Goal: Transaction & Acquisition: Purchase product/service

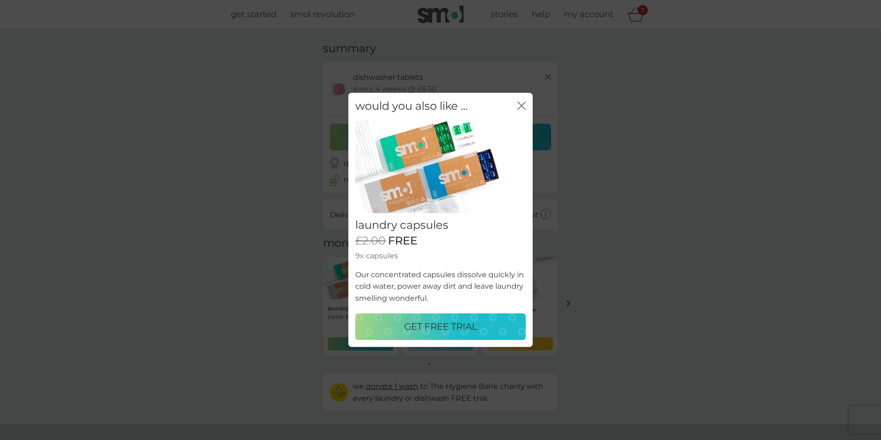
click at [520, 107] on icon "close" at bounding box center [520, 105] width 4 height 7
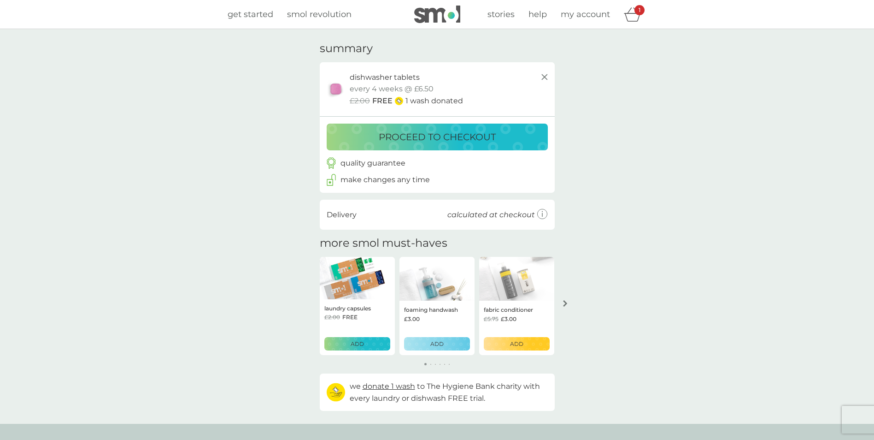
click at [481, 137] on p "proceed to checkout" at bounding box center [437, 137] width 117 height 15
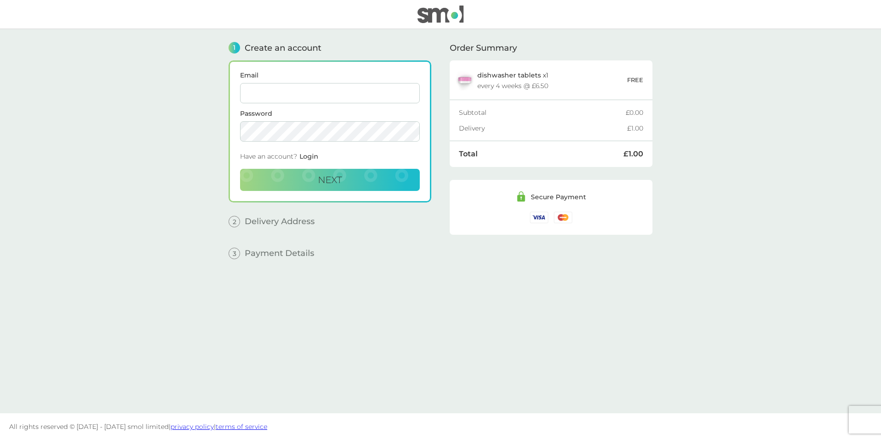
click at [324, 98] on input "Email" at bounding box center [330, 93] width 180 height 20
type input "grimleyjames83@gmail.com"
click at [319, 178] on span "Next" at bounding box center [330, 179] width 24 height 11
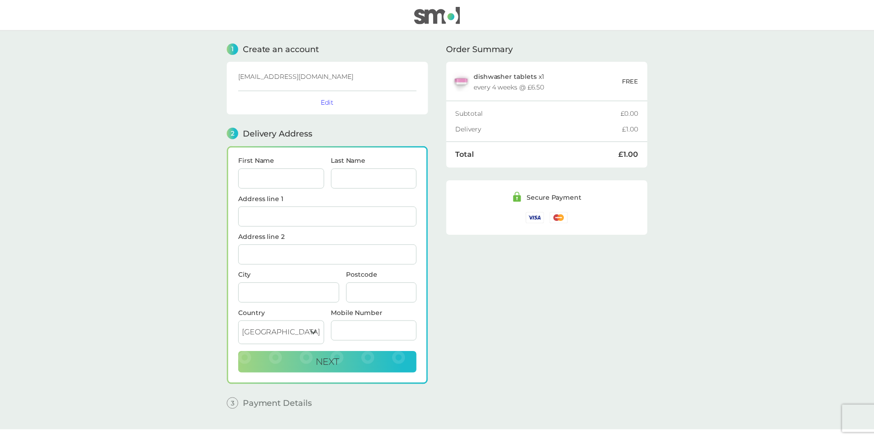
scroll to position [18, 0]
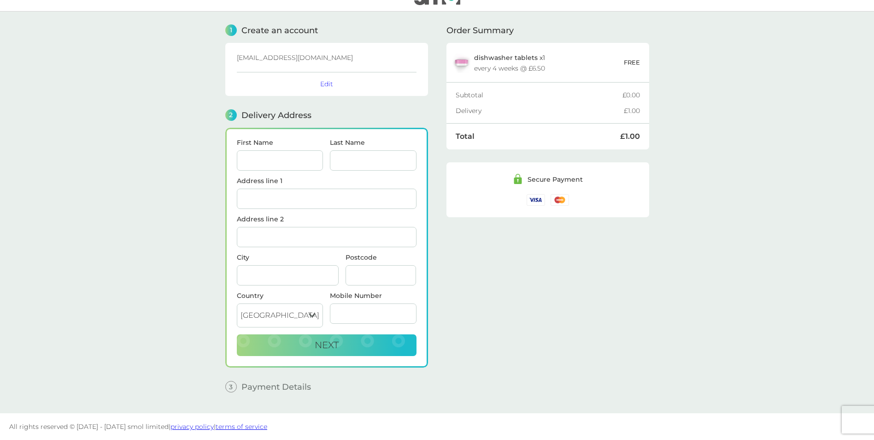
click at [292, 160] on input "First Name" at bounding box center [280, 160] width 87 height 20
type input "[PERSON_NAME]"
type input "[STREET_ADDRESS]"
type input "Allestree"
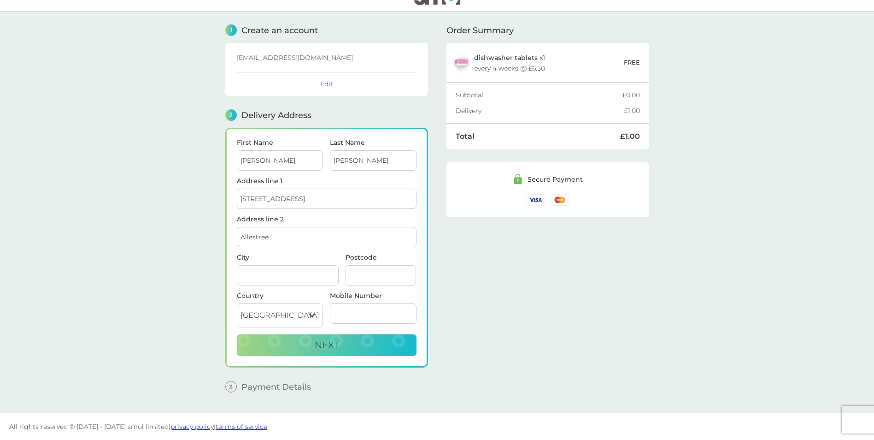
type input "DERBY"
type input "DE22 2FL"
type input "07421741923"
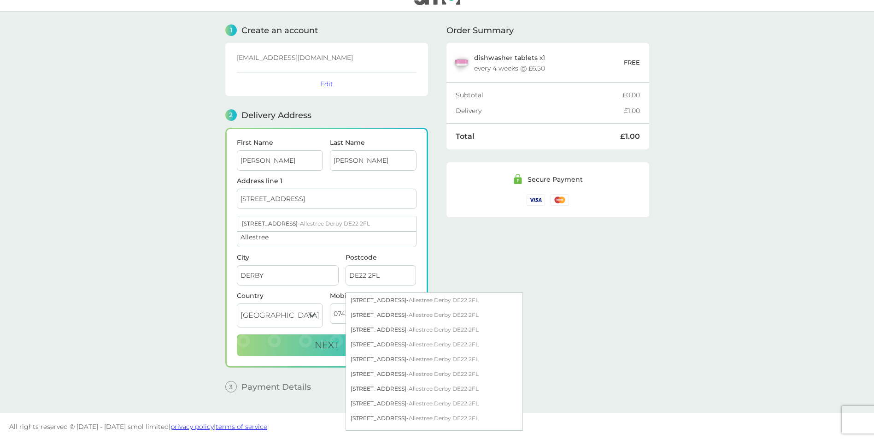
click at [278, 266] on input "DERBY" at bounding box center [288, 275] width 102 height 20
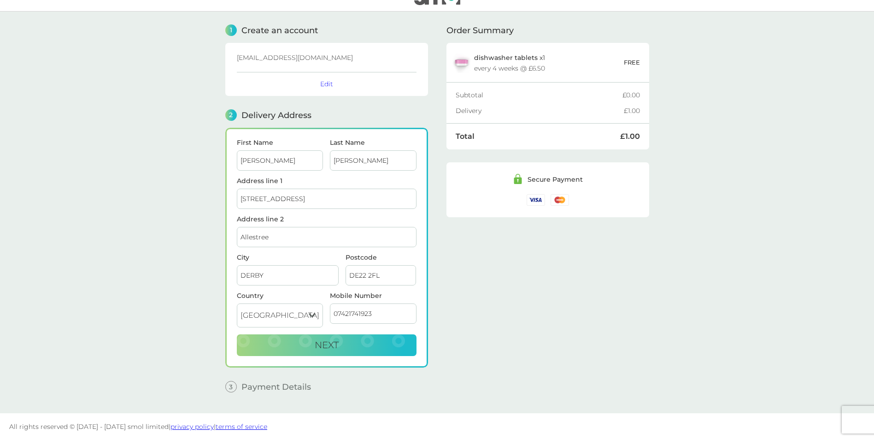
click at [279, 264] on span "City DERBY" at bounding box center [288, 269] width 102 height 31
click at [318, 348] on span "Next" at bounding box center [327, 344] width 24 height 11
checkbox input "true"
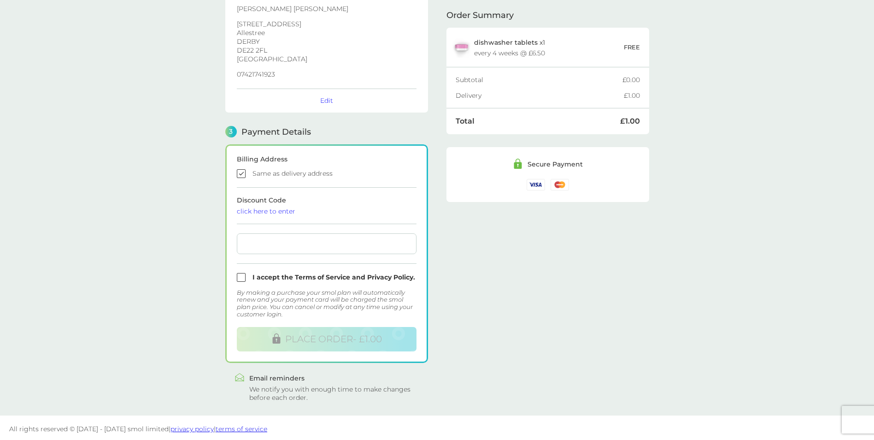
scroll to position [153, 0]
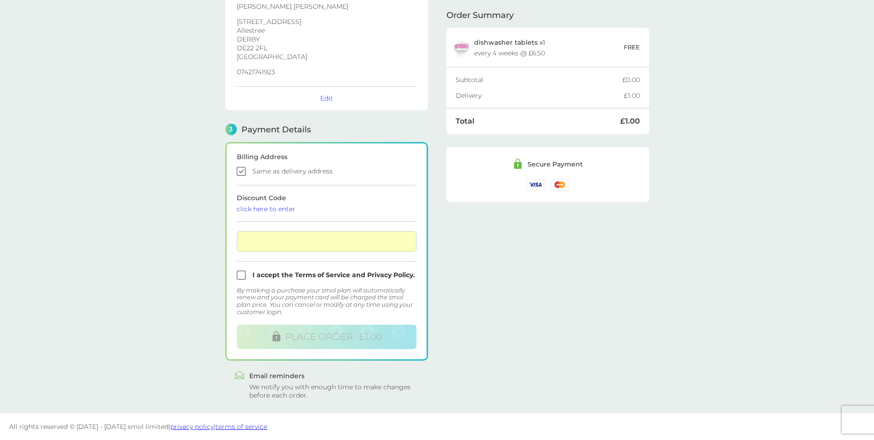
click at [240, 271] on input "checkbox" at bounding box center [327, 275] width 180 height 9
checkbox input "true"
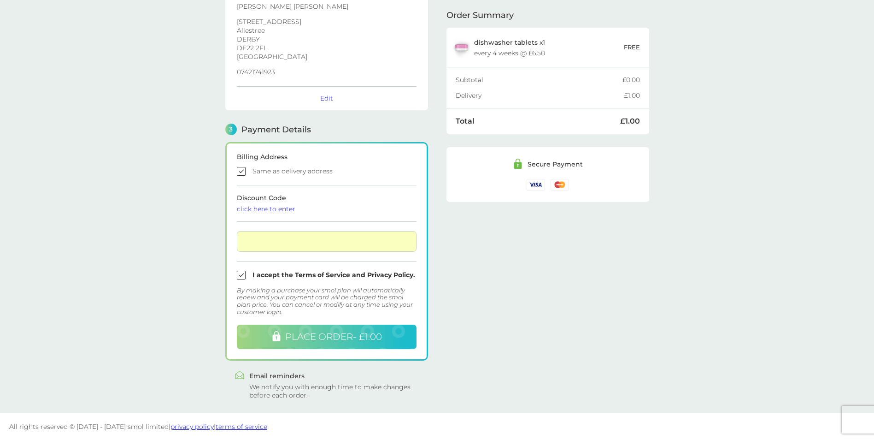
click at [333, 339] on span "PLACE ORDER - £1.00" at bounding box center [333, 336] width 97 height 11
click at [351, 210] on div "click here to enter" at bounding box center [327, 209] width 180 height 6
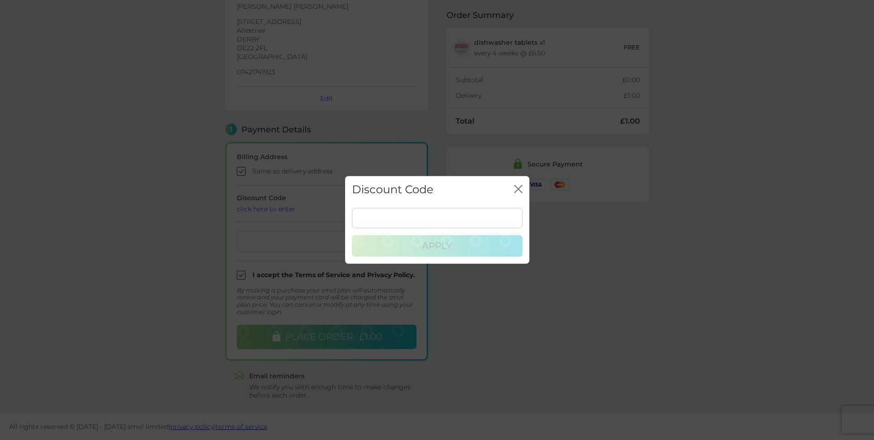
click at [521, 189] on icon "close" at bounding box center [518, 189] width 8 height 8
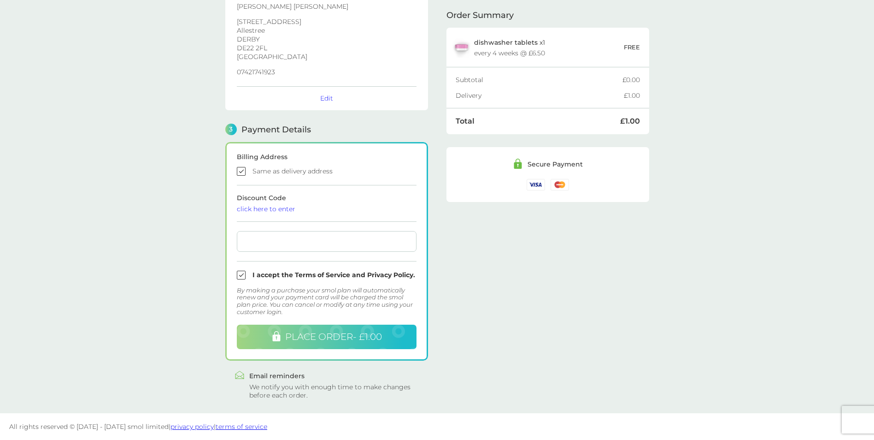
click at [315, 333] on span "PLACE ORDER - £1.00" at bounding box center [333, 336] width 97 height 11
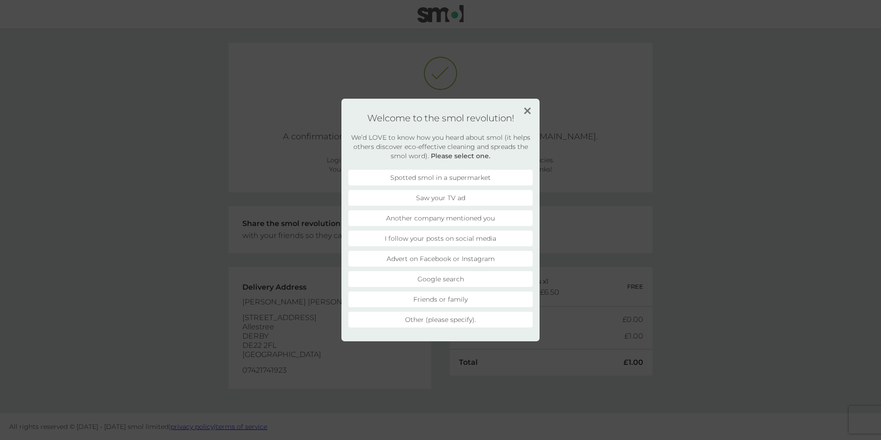
click at [528, 110] on img at bounding box center [527, 110] width 7 height 7
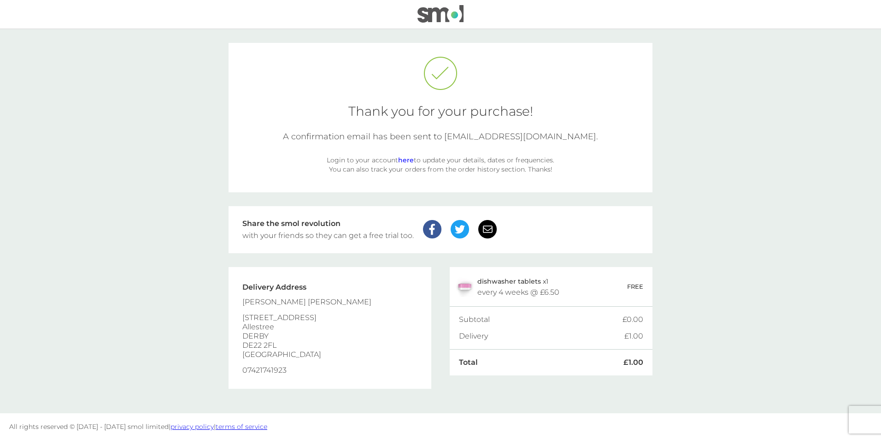
click at [465, 181] on div "Thank you for your purchase! A confirmation email has been sent to [EMAIL_ADDRE…" at bounding box center [441, 117] width 424 height 149
click at [412, 160] on link "here" at bounding box center [406, 160] width 16 height 8
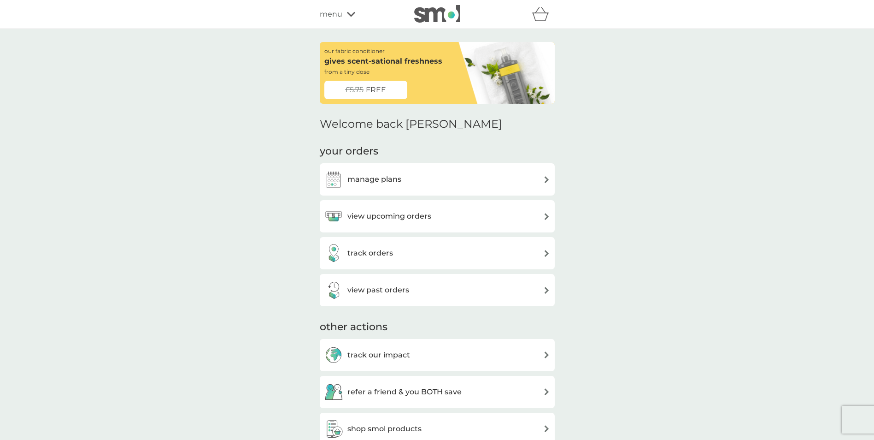
click at [484, 178] on div "manage plans" at bounding box center [437, 179] width 226 height 18
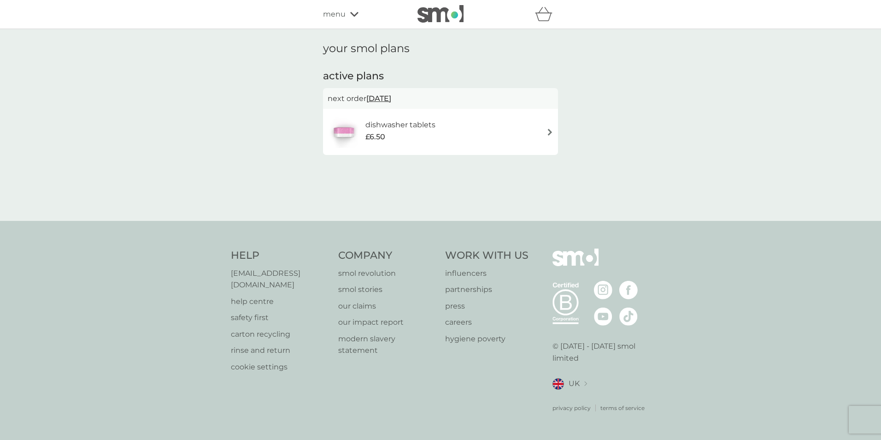
click at [507, 124] on div "dishwasher tablets £6.50" at bounding box center [441, 132] width 226 height 32
